Goal: Task Accomplishment & Management: Manage account settings

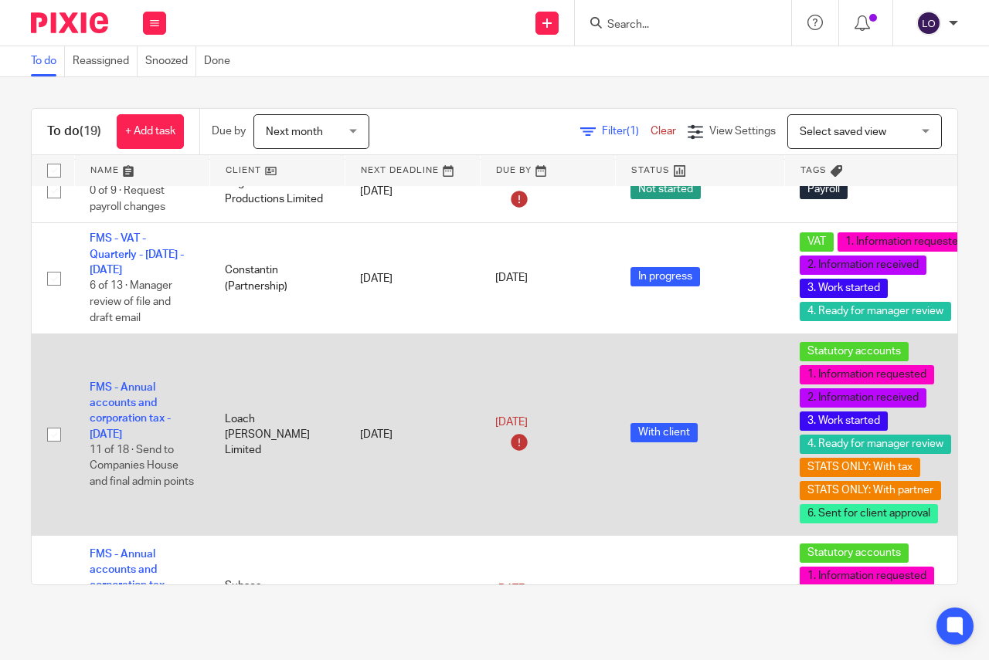
scroll to position [315, 0]
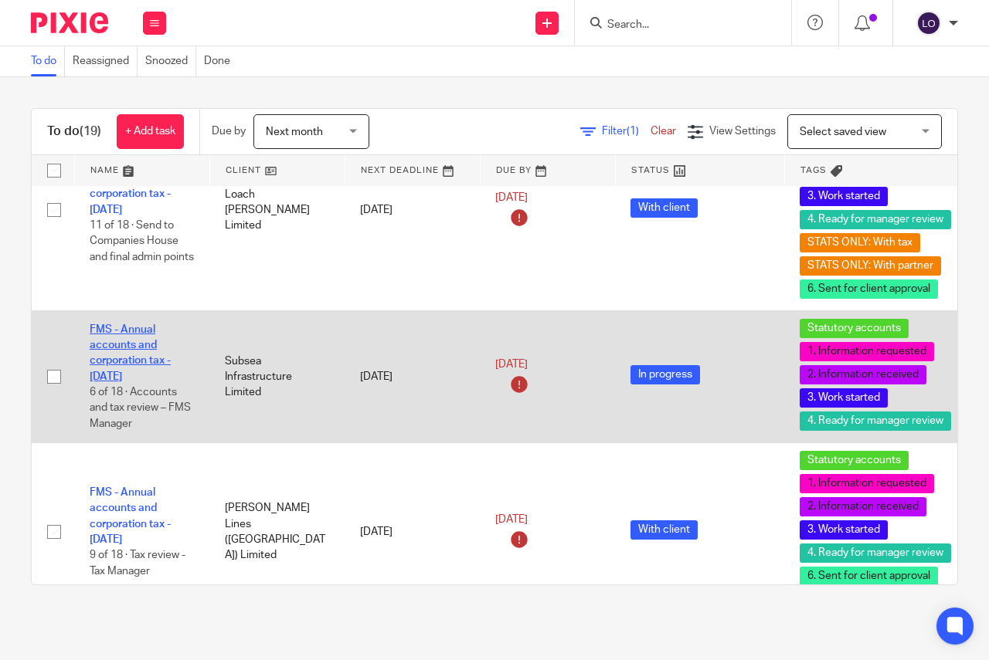
click at [147, 371] on link "FMS - Annual accounts and corporation tax - [DATE]" at bounding box center [130, 353] width 81 height 58
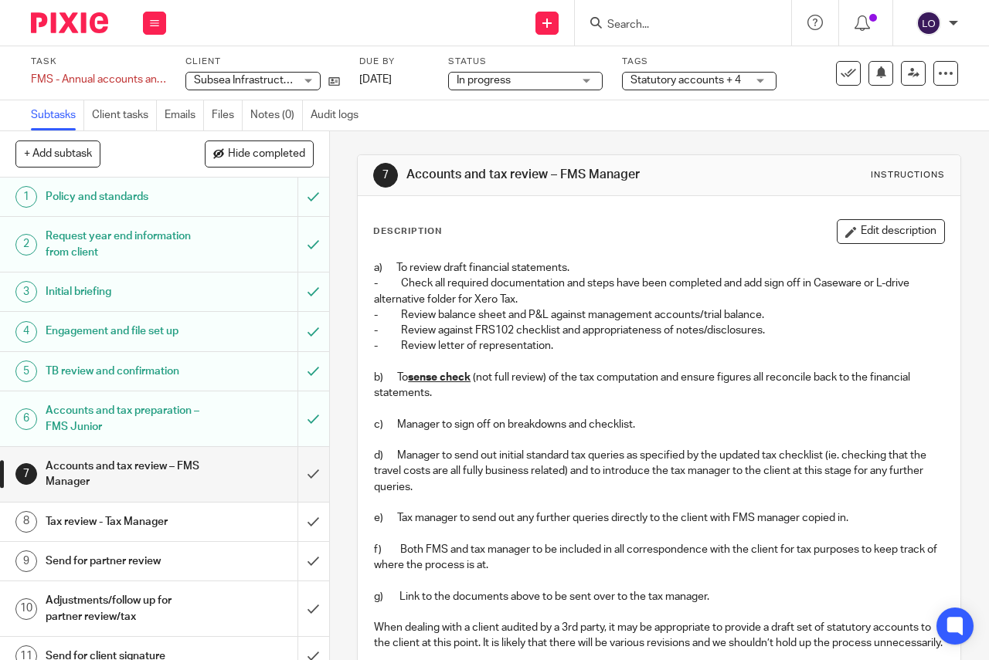
click at [521, 78] on span "In progress" at bounding box center [514, 81] width 116 height 16
click at [649, 84] on span "Statutory accounts + 4" at bounding box center [685, 80] width 110 height 11
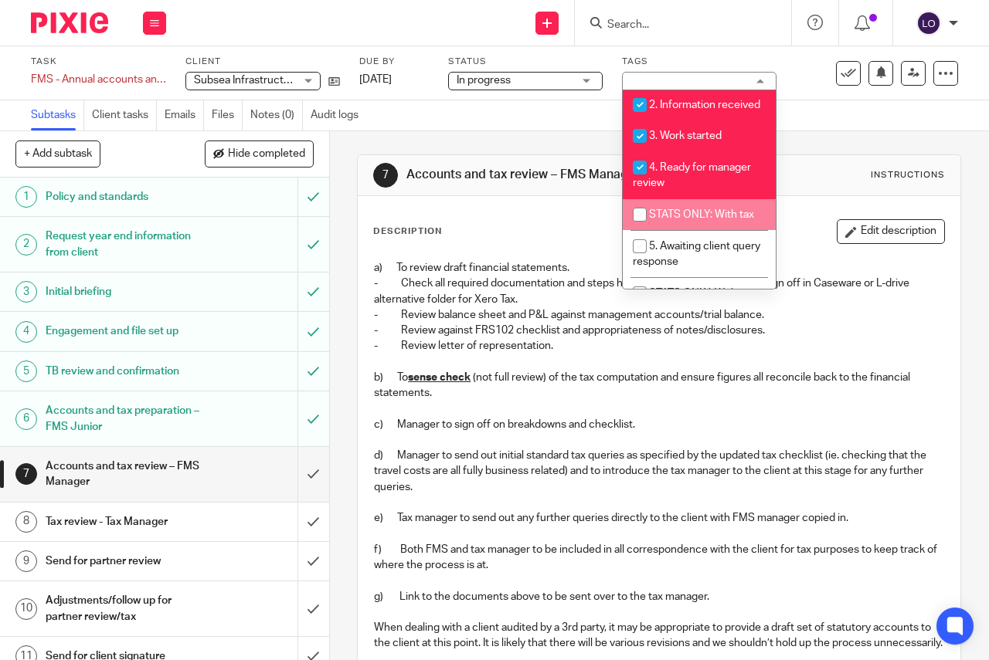
scroll to position [405, 0]
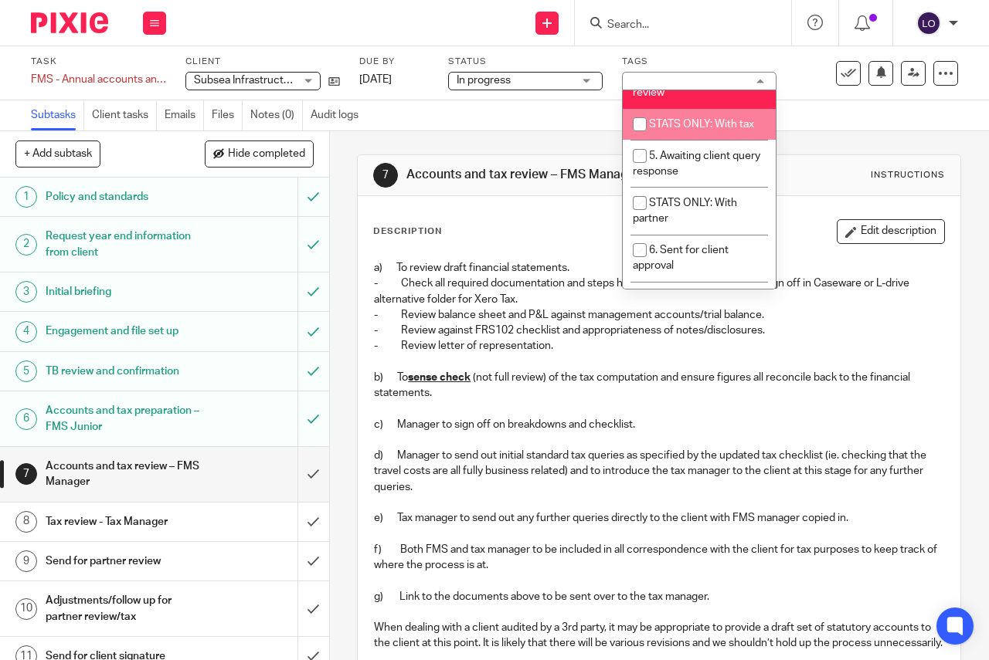
click at [663, 130] on span "STATS ONLY: With tax" at bounding box center [701, 124] width 105 height 11
checkbox input "true"
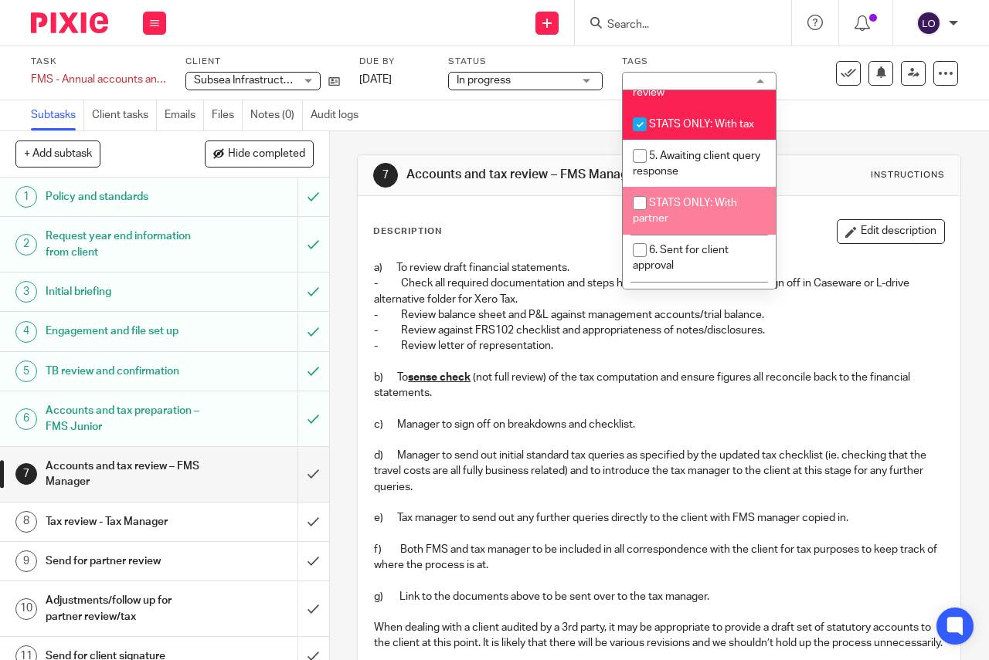
click at [680, 206] on li "STATS ONLY: With partner" at bounding box center [698, 210] width 153 height 47
checkbox input "true"
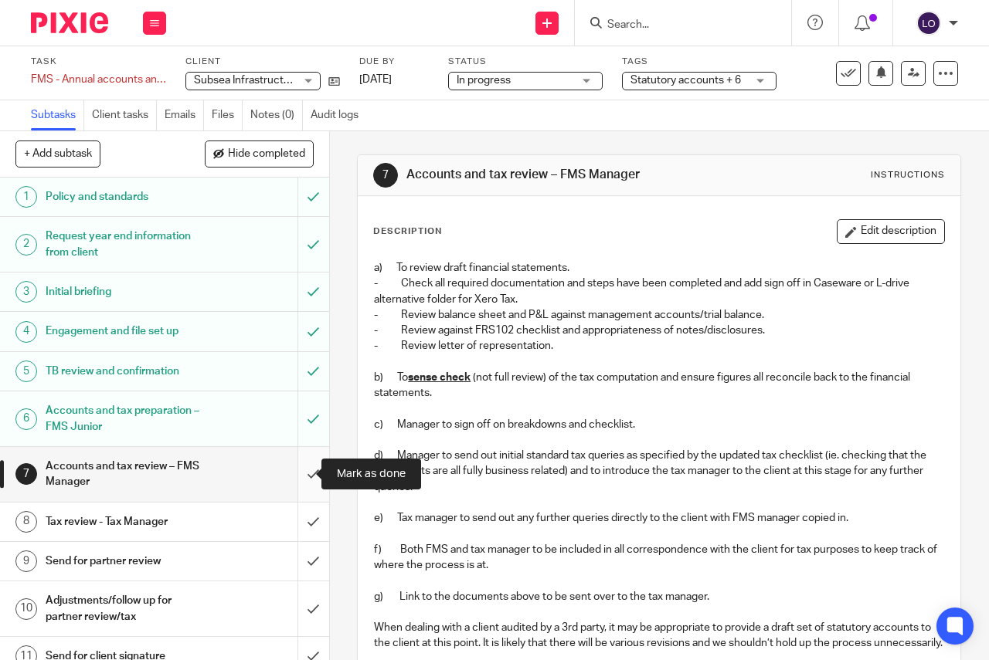
click at [293, 474] on input "submit" at bounding box center [164, 474] width 329 height 55
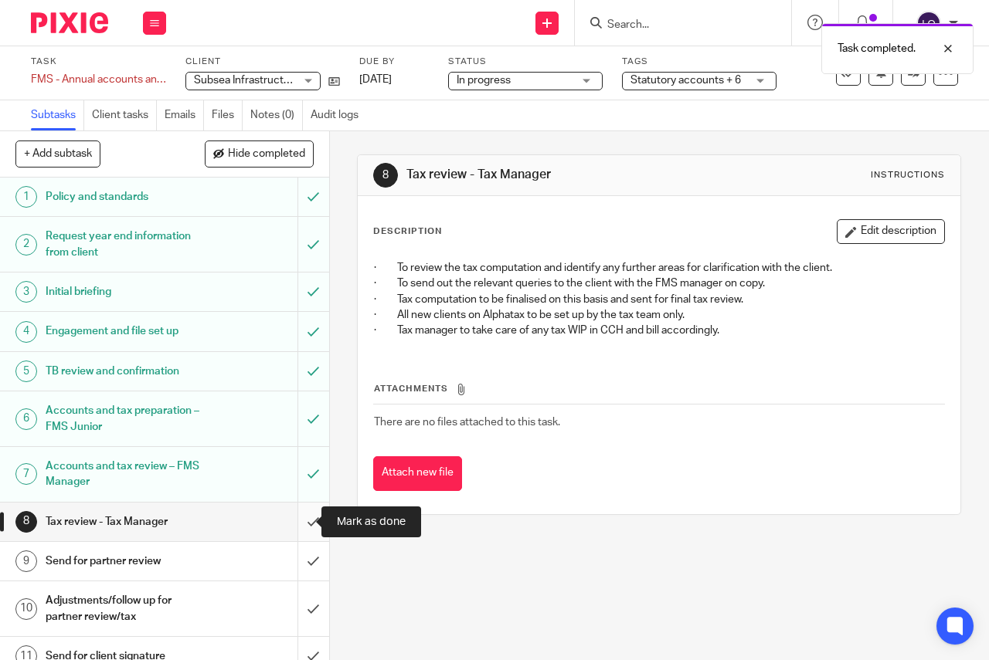
click at [297, 521] on input "submit" at bounding box center [164, 522] width 329 height 39
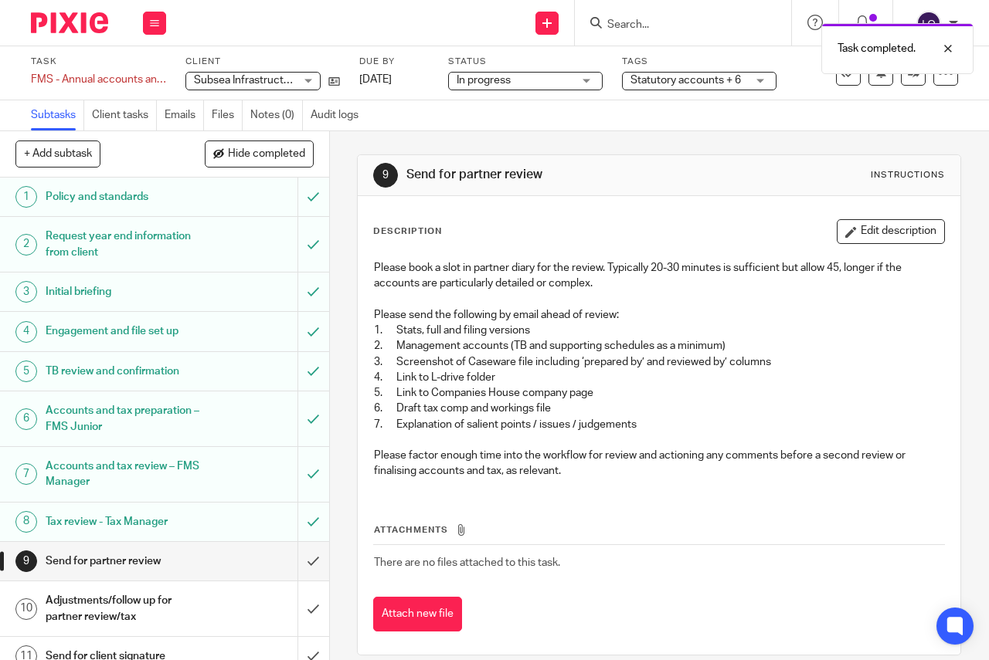
scroll to position [135, 0]
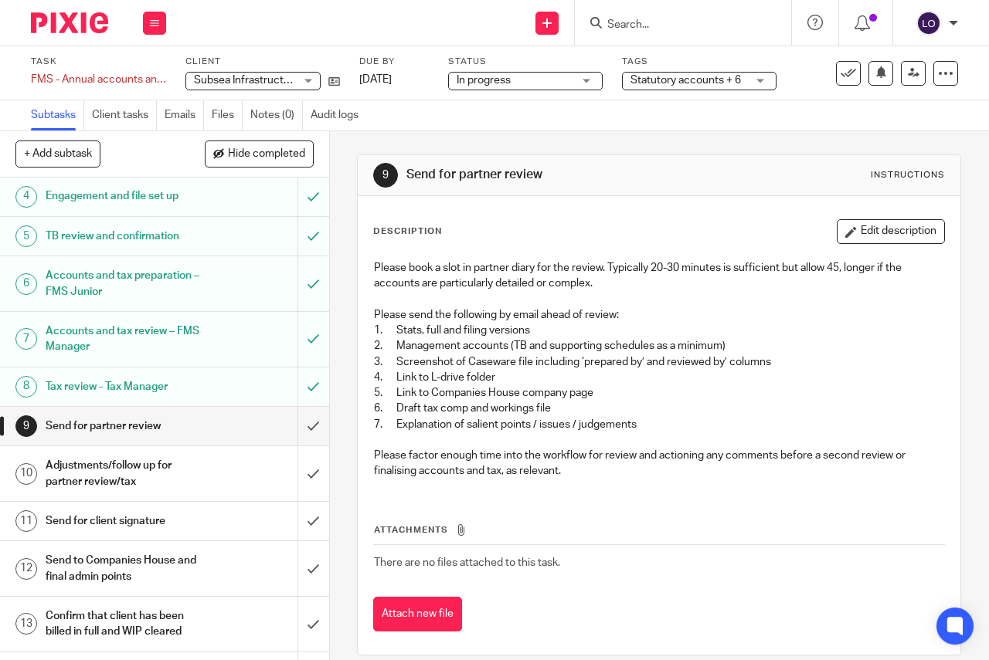
click at [510, 84] on span "In progress" at bounding box center [483, 80] width 54 height 11
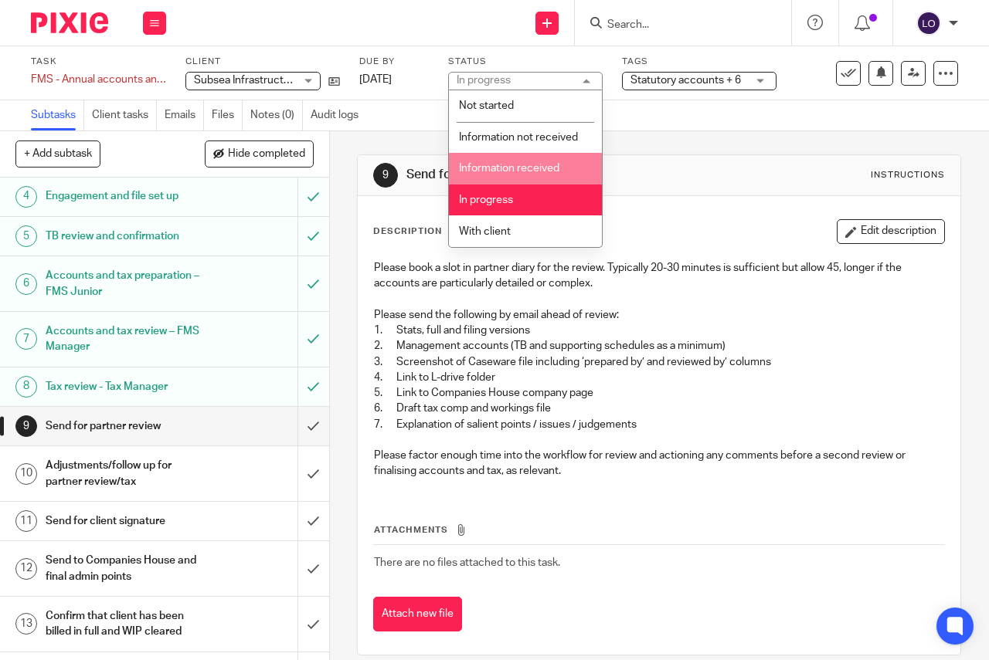
scroll to position [19, 0]
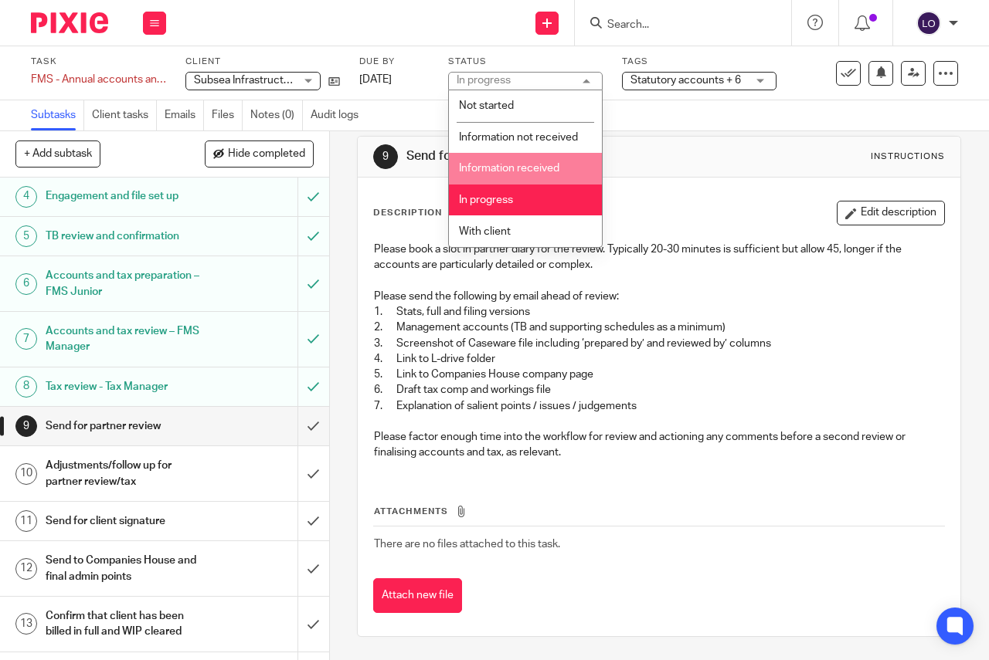
click at [666, 129] on div "Subtasks Client tasks Emails Files Notes (0) Audit logs" at bounding box center [494, 115] width 989 height 31
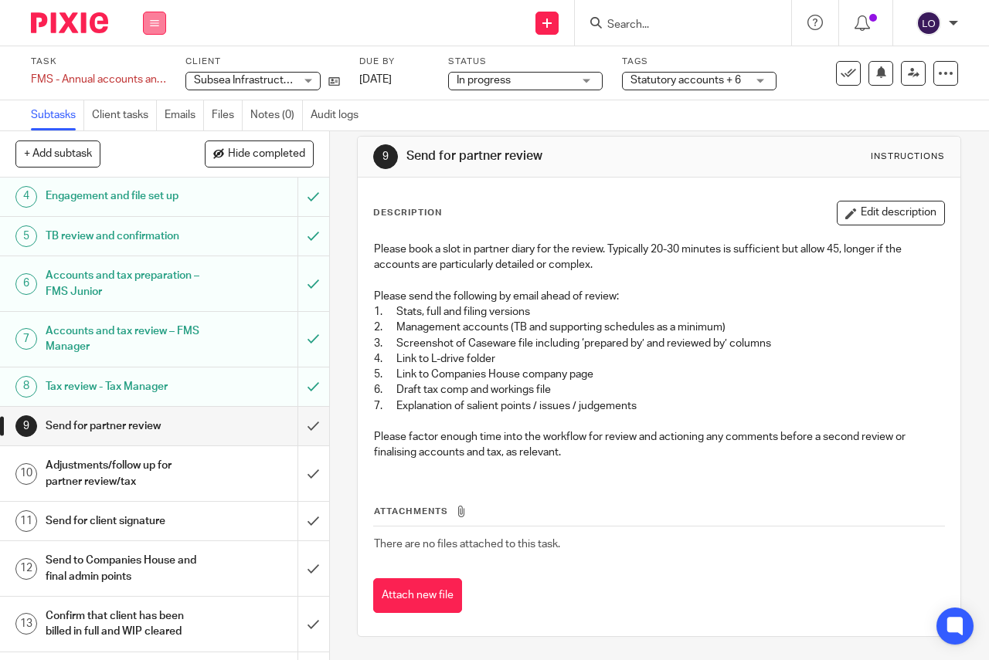
click at [148, 19] on button at bounding box center [154, 23] width 23 height 23
click at [144, 73] on link "Work" at bounding box center [147, 71] width 27 height 11
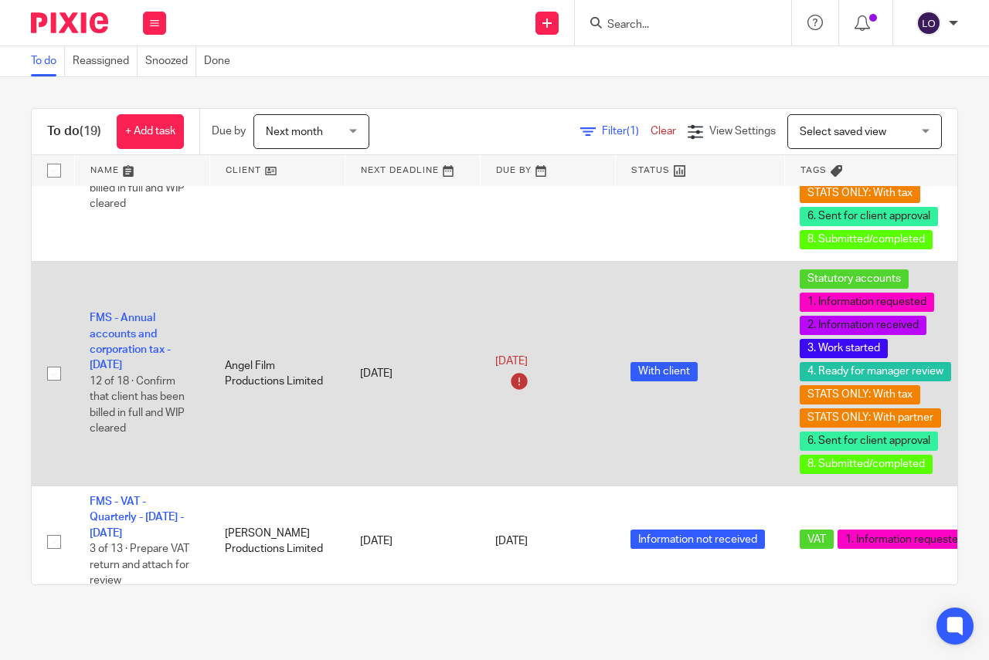
scroll to position [1172, 0]
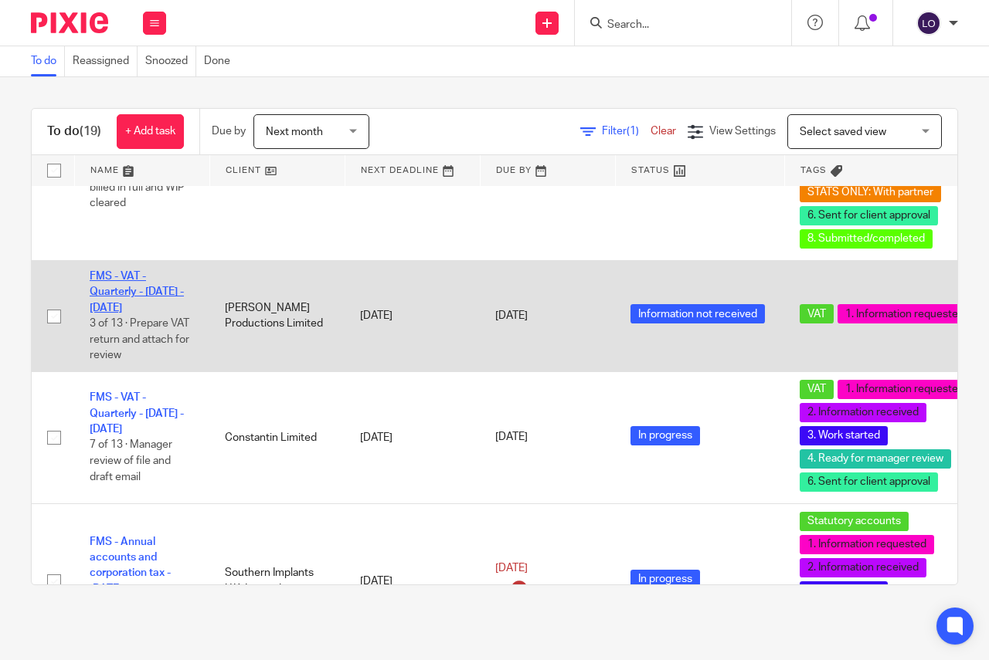
click at [130, 290] on link "FMS - VAT - Quarterly - [DATE] - [DATE]" at bounding box center [137, 292] width 94 height 42
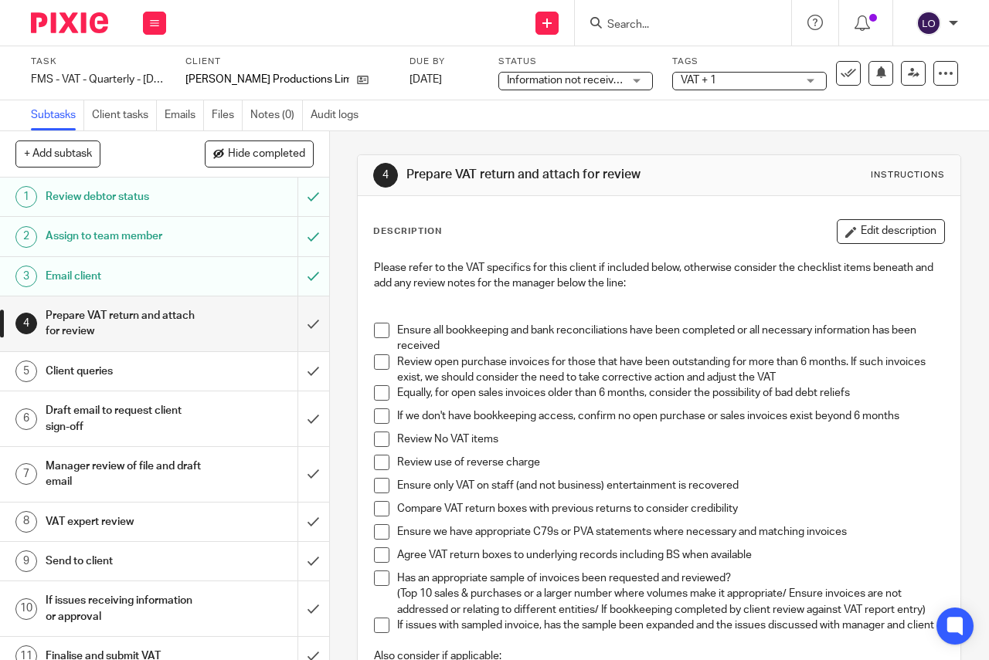
click at [569, 81] on span "Information not received" at bounding box center [566, 80] width 119 height 11
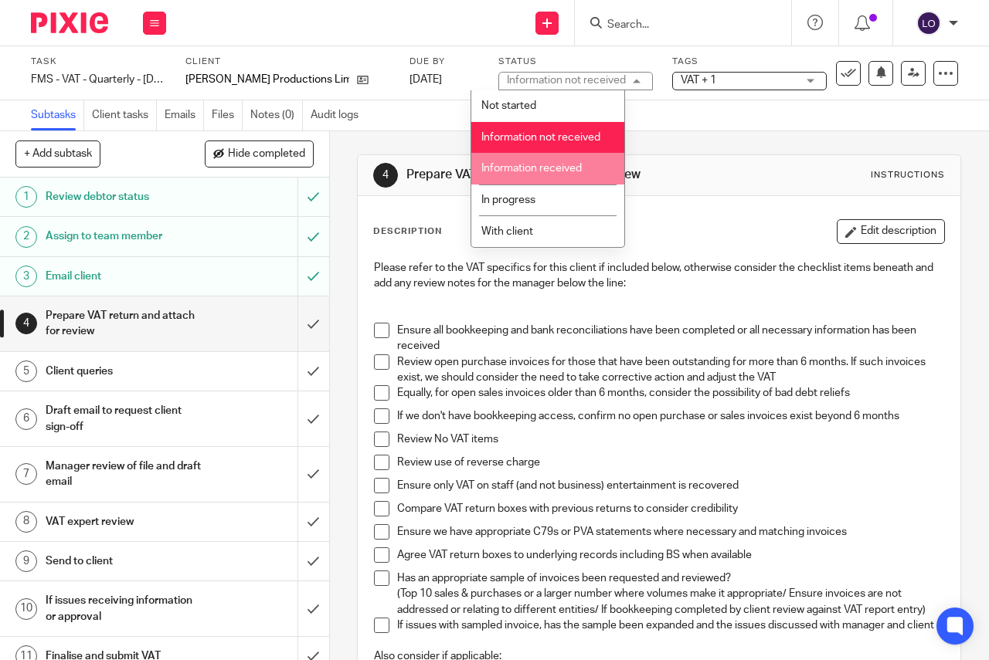
click at [567, 169] on span "Information received" at bounding box center [531, 168] width 100 height 11
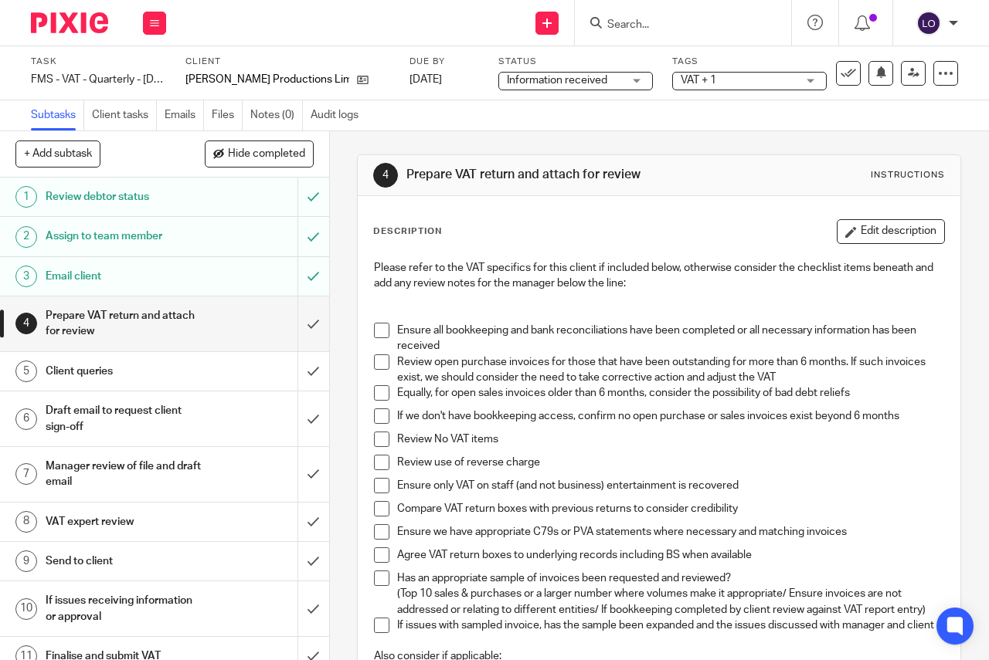
click at [750, 79] on span "VAT + 1" at bounding box center [738, 81] width 116 height 16
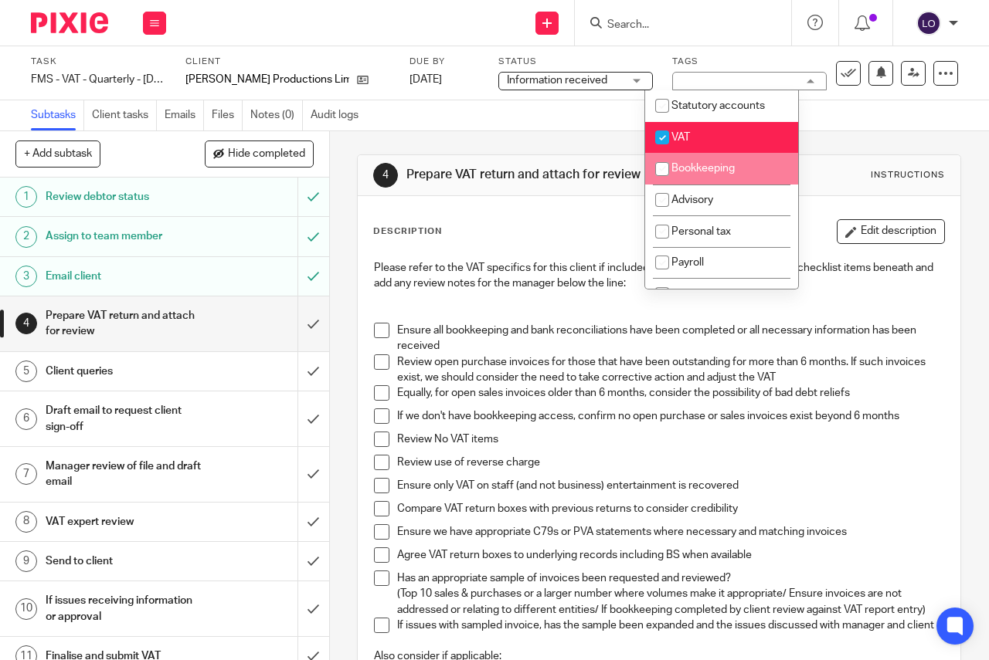
scroll to position [180, 0]
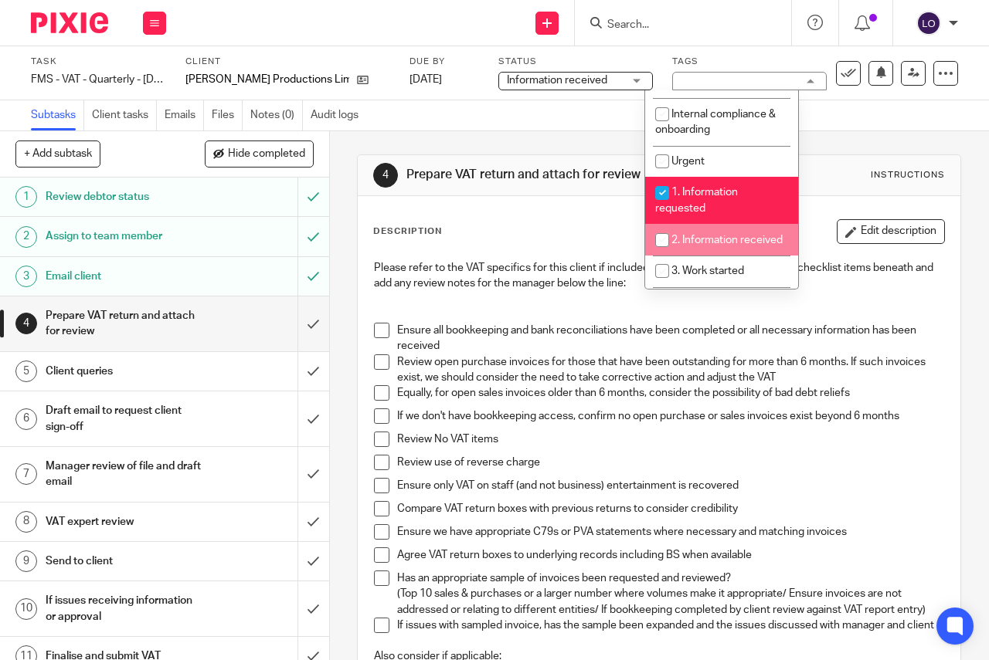
click at [709, 252] on li "2. Information received" at bounding box center [721, 240] width 153 height 32
checkbox input "true"
click at [860, 131] on div "Subtasks Client tasks Emails Files Notes (0) Audit logs" at bounding box center [494, 115] width 989 height 31
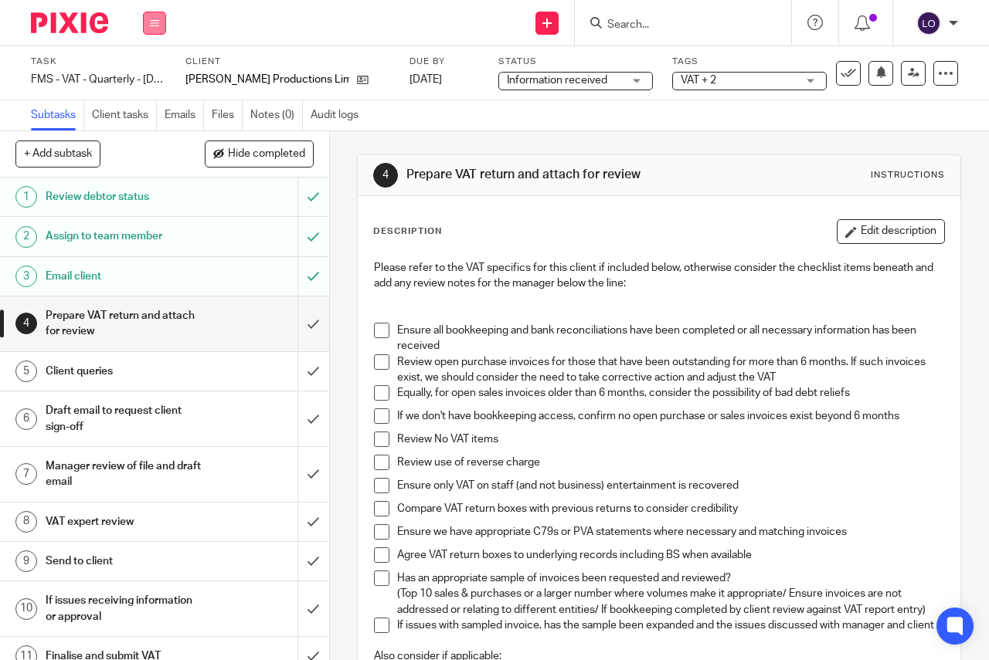
click at [157, 24] on icon at bounding box center [154, 23] width 9 height 9
click at [154, 65] on li "Work" at bounding box center [154, 72] width 41 height 22
click at [149, 73] on link "Work" at bounding box center [147, 71] width 27 height 11
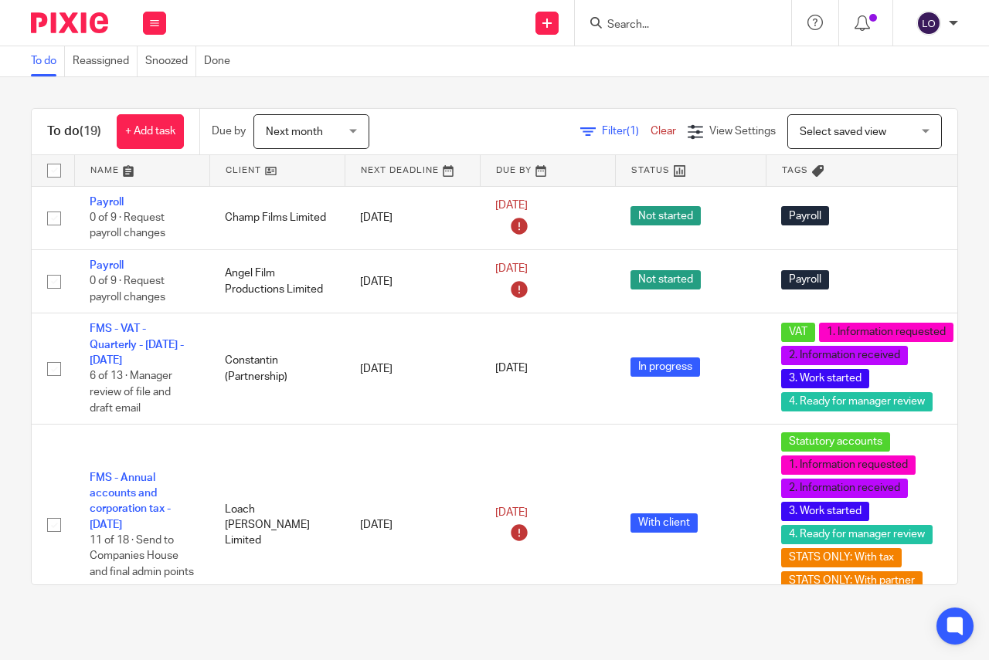
scroll to position [90, 0]
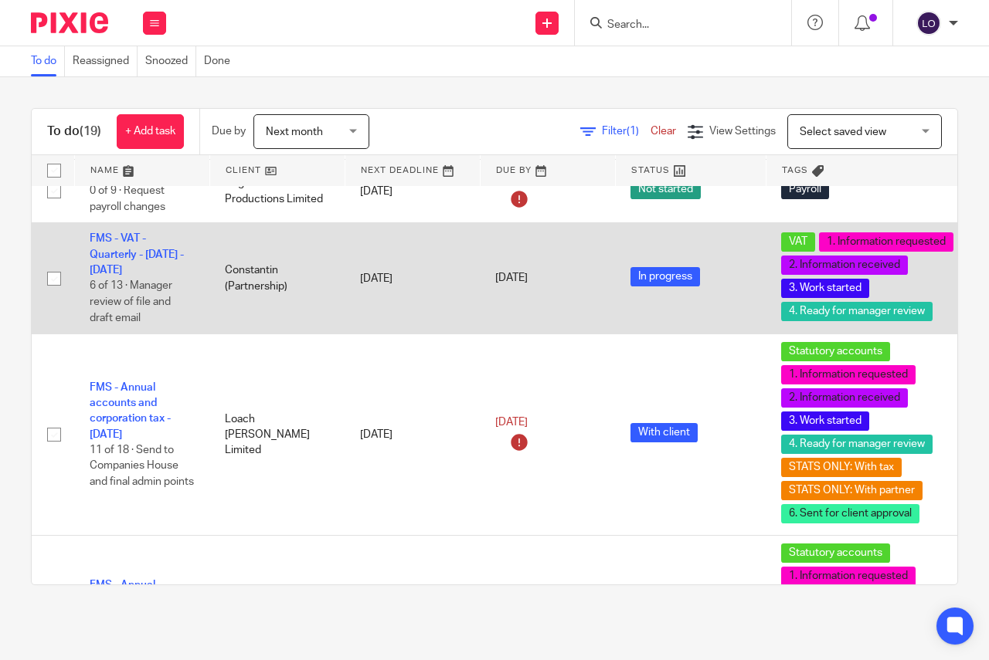
click at [127, 263] on td "FMS - VAT - Quarterly - [DATE] - [DATE] 6 of 13 · Manager review of file and dr…" at bounding box center [141, 278] width 135 height 111
click at [131, 255] on link "FMS - VAT - Quarterly - [DATE] - [DATE]" at bounding box center [137, 254] width 94 height 42
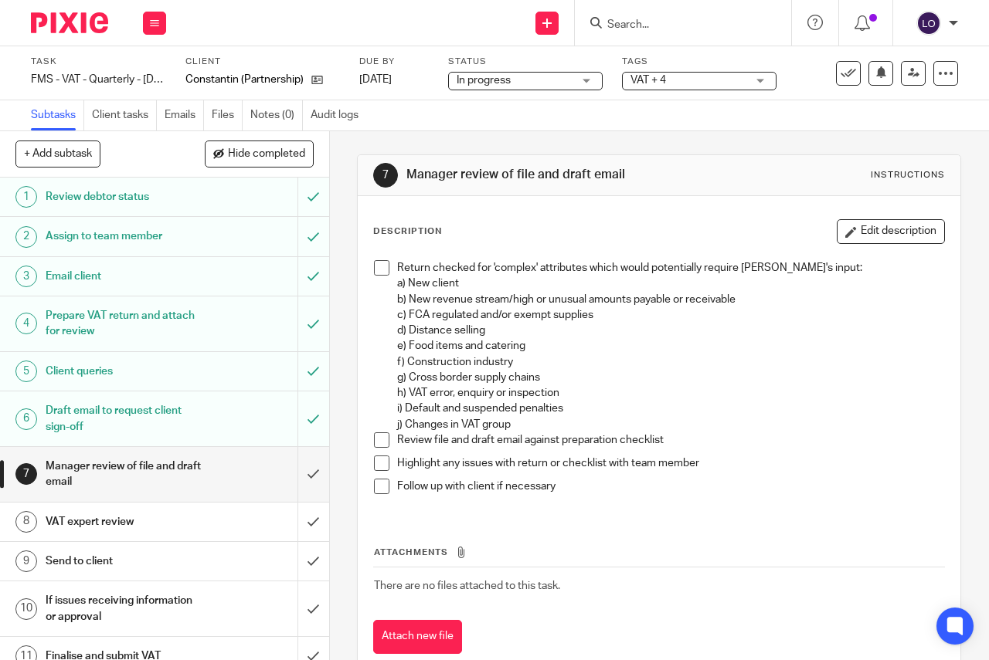
click at [382, 270] on span at bounding box center [381, 267] width 15 height 15
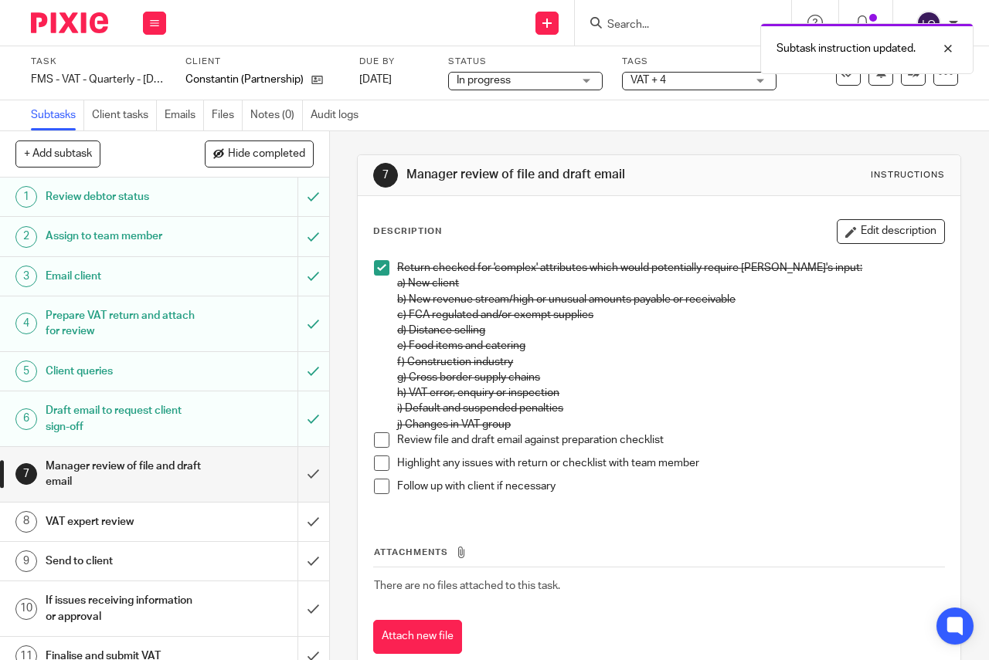
click at [381, 443] on span at bounding box center [381, 439] width 15 height 15
click at [377, 467] on span at bounding box center [381, 463] width 15 height 15
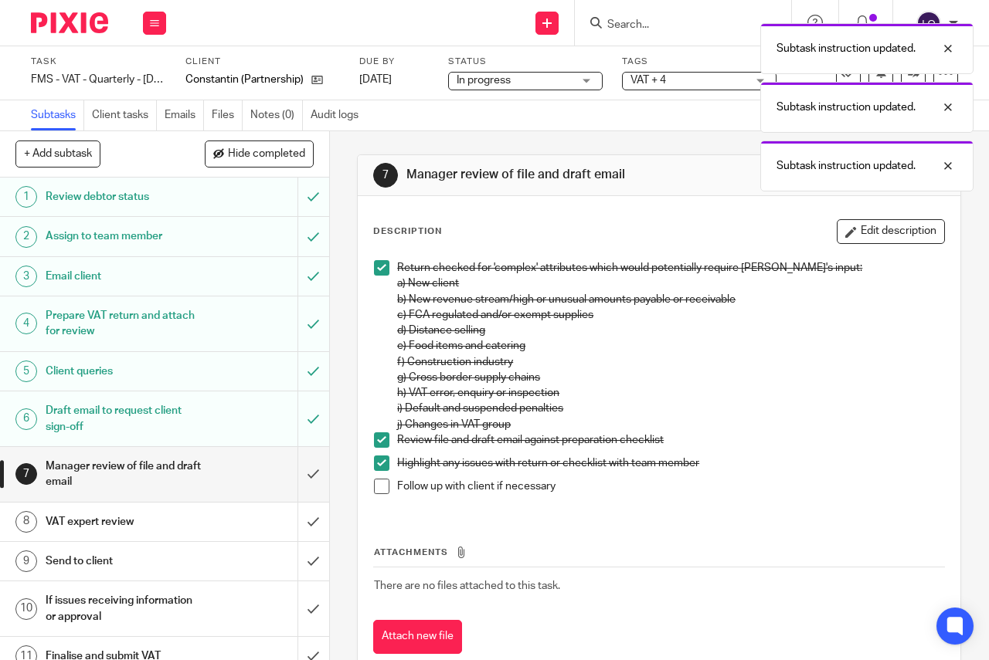
click at [376, 483] on span at bounding box center [381, 486] width 15 height 15
click at [300, 473] on input "submit" at bounding box center [164, 474] width 329 height 55
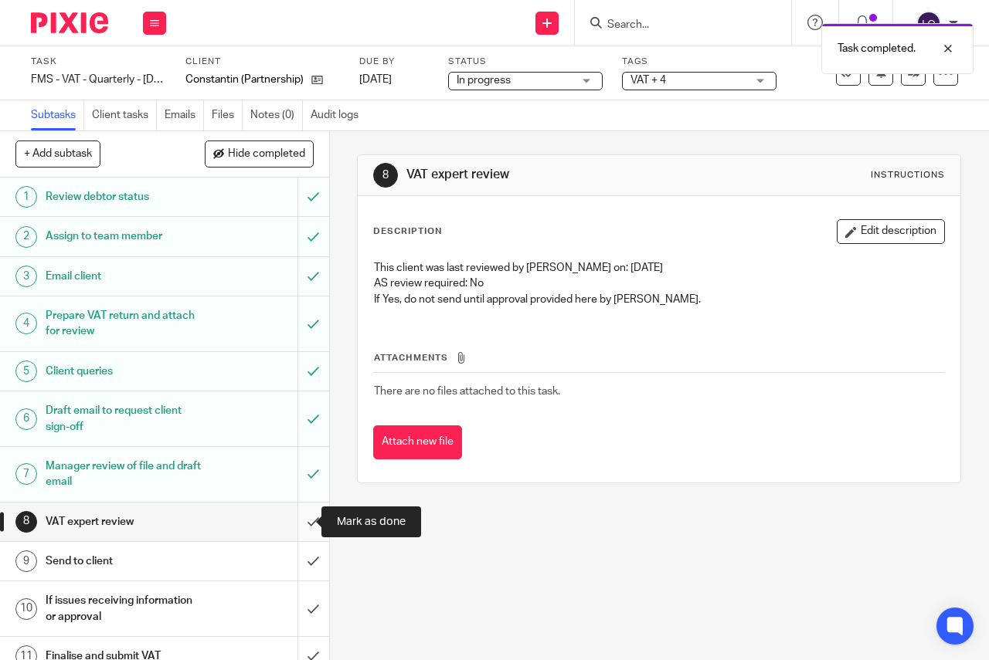
click at [299, 517] on input "submit" at bounding box center [164, 522] width 329 height 39
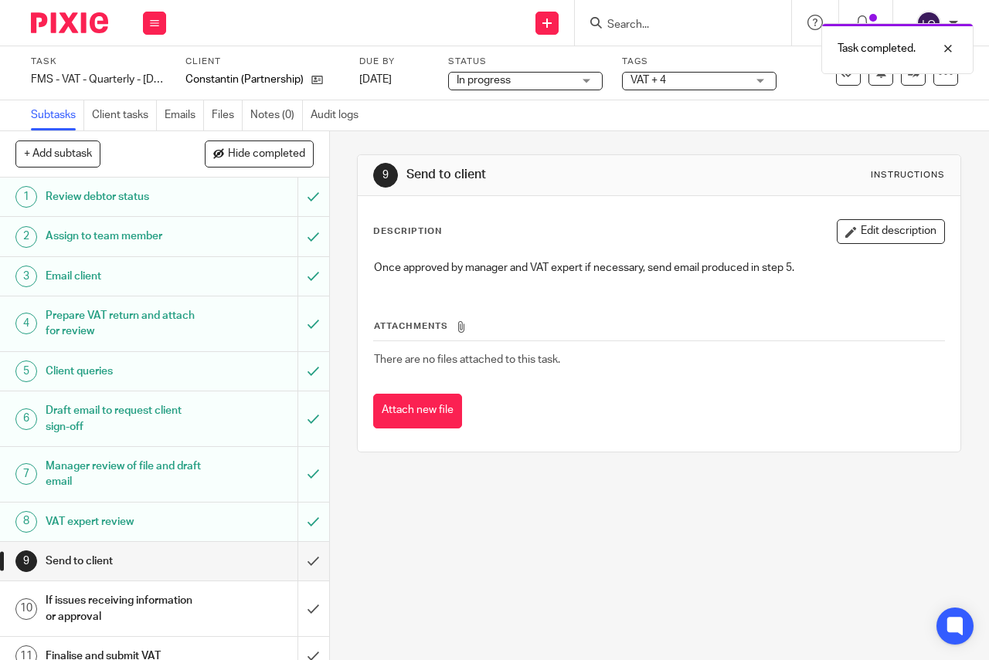
scroll to position [96, 0]
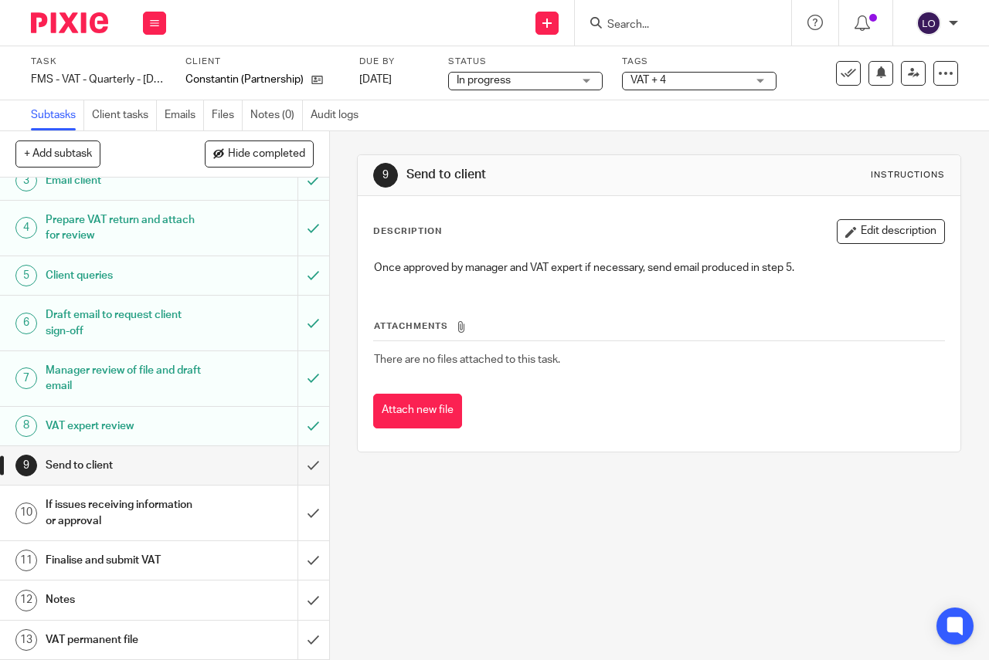
click at [581, 82] on div "In progress In progress" at bounding box center [525, 81] width 154 height 19
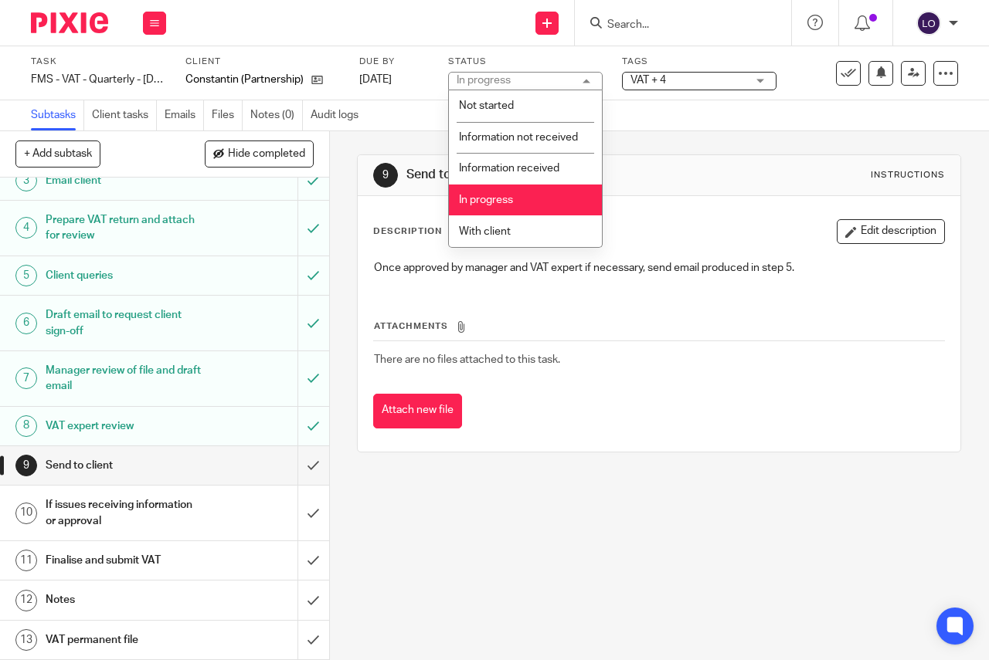
click at [581, 82] on div "In progress In progress" at bounding box center [525, 81] width 154 height 19
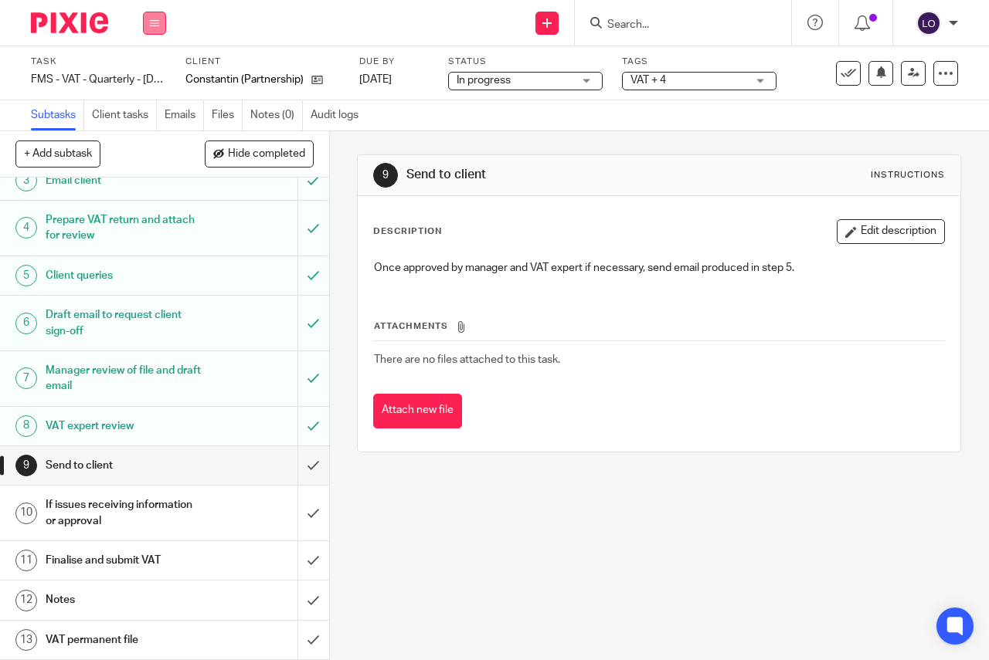
click at [158, 25] on icon at bounding box center [154, 23] width 9 height 9
click at [148, 69] on link "Work" at bounding box center [147, 71] width 27 height 11
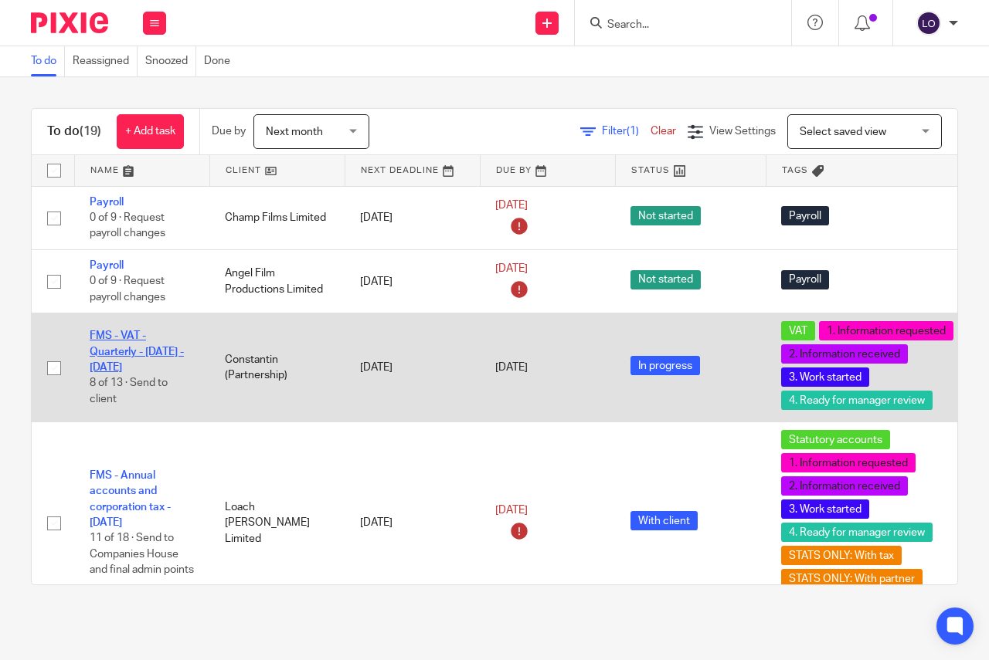
click at [96, 348] on link "FMS - VAT - Quarterly - [DATE] - [DATE]" at bounding box center [137, 352] width 94 height 42
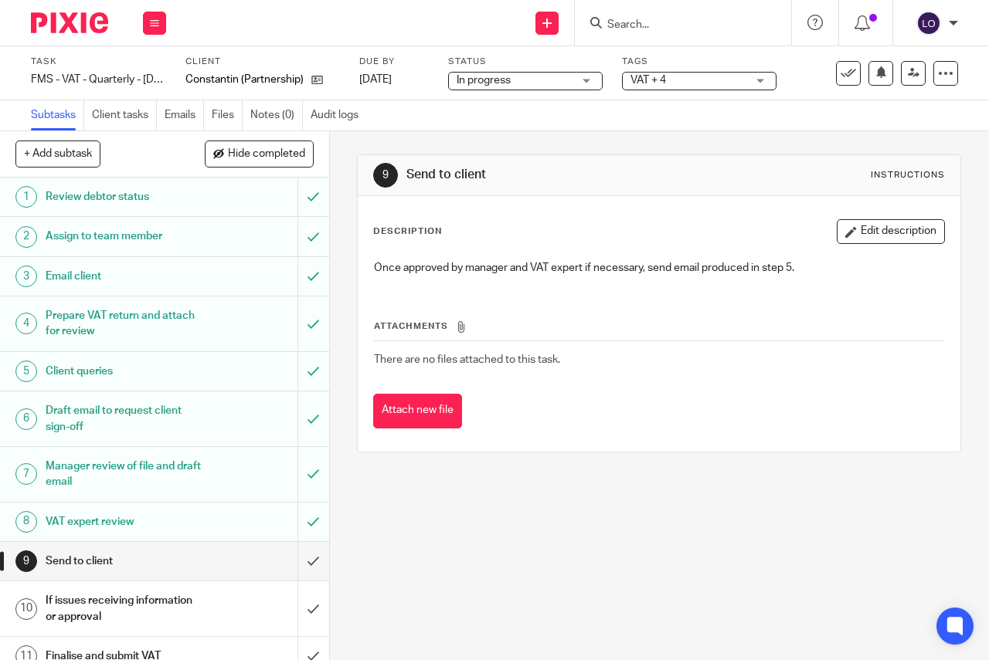
click at [740, 73] on span "VAT + 4" at bounding box center [688, 81] width 116 height 16
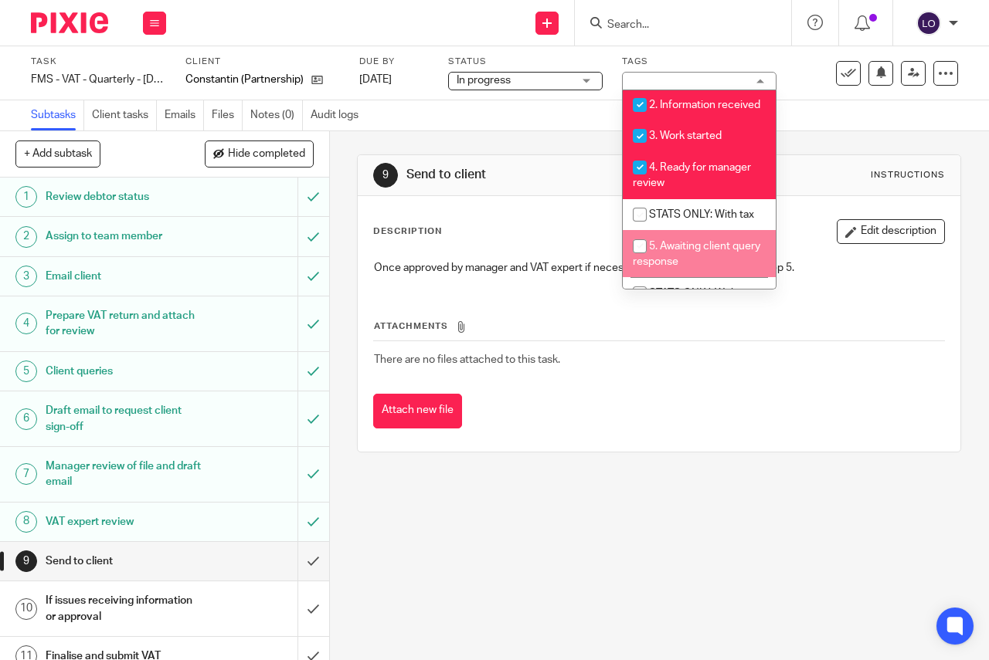
scroll to position [361, 0]
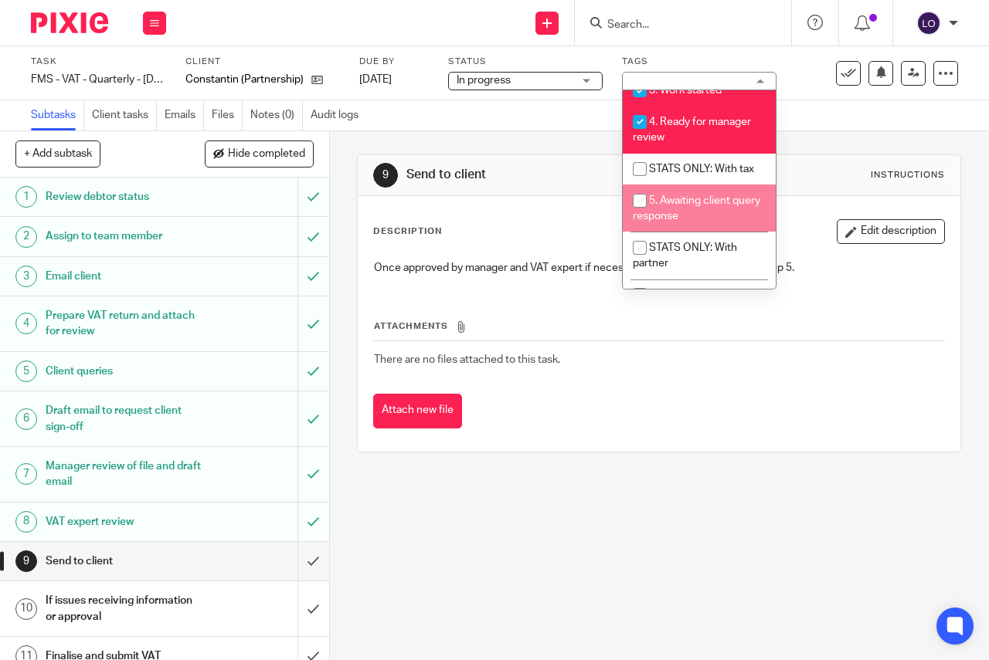
click at [664, 222] on li "5. Awaiting client query response" at bounding box center [698, 208] width 153 height 47
checkbox input "true"
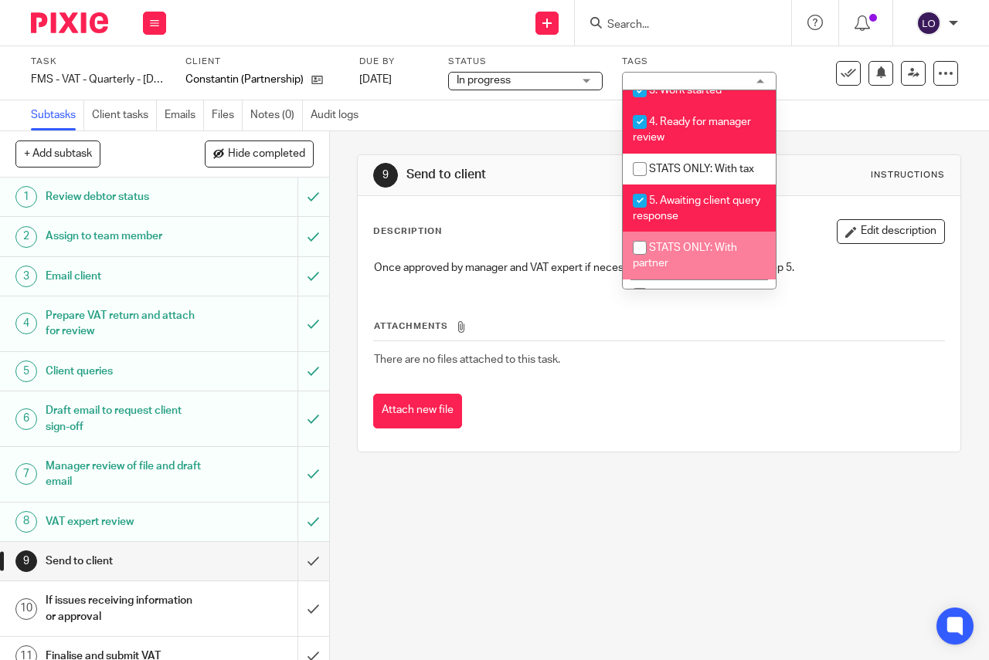
scroll to position [496, 0]
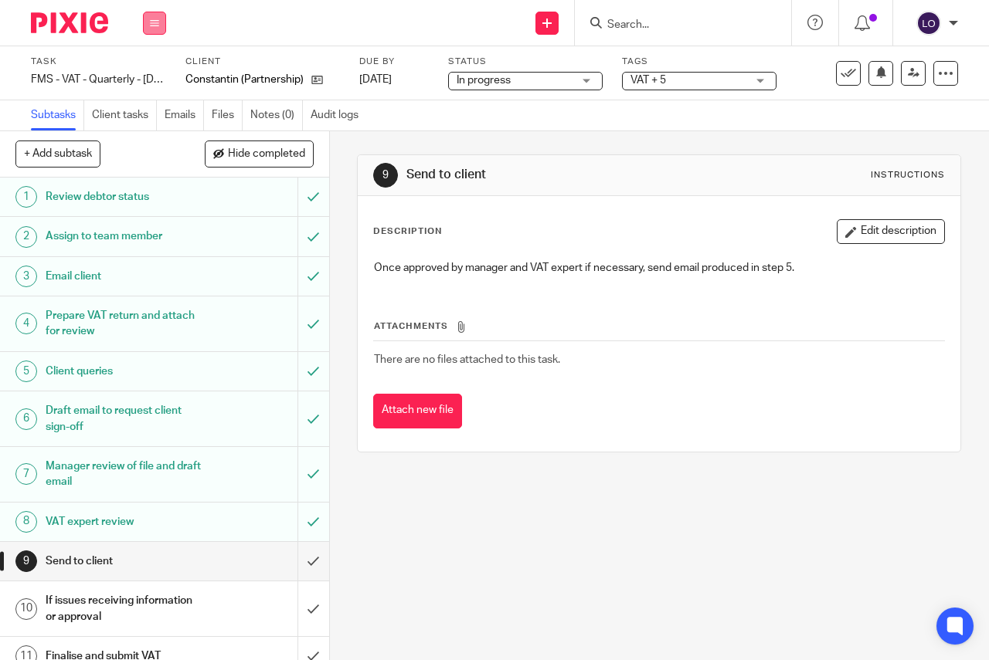
click at [156, 27] on icon at bounding box center [154, 23] width 9 height 9
click at [151, 67] on link "Work" at bounding box center [147, 71] width 27 height 11
